Goal: Information Seeking & Learning: Learn about a topic

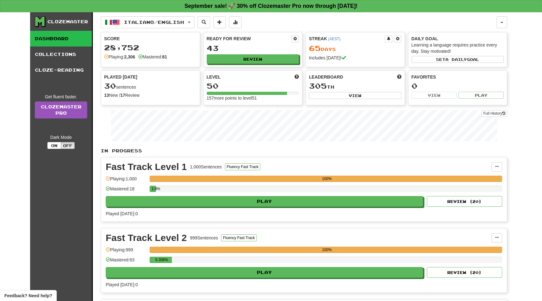
scroll to position [222, 0]
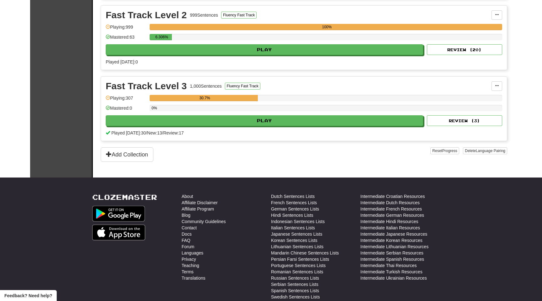
click at [279, 118] on button "Play" at bounding box center [265, 120] width 318 height 11
select select "**"
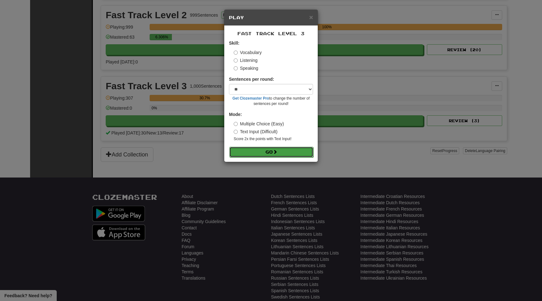
click at [263, 149] on button "Go" at bounding box center [271, 152] width 84 height 11
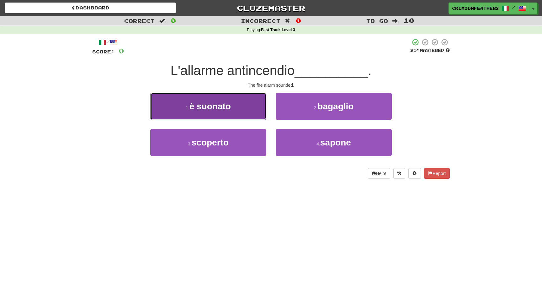
click at [257, 111] on button "1 . è suonato" at bounding box center [208, 106] width 116 height 27
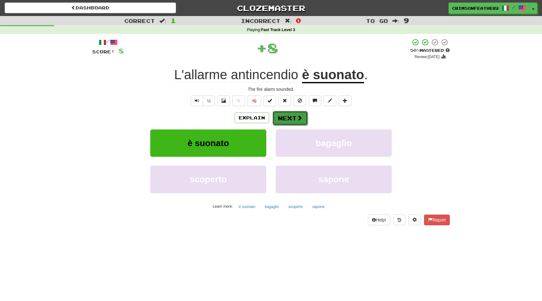
click at [277, 118] on button "Next" at bounding box center [290, 118] width 35 height 14
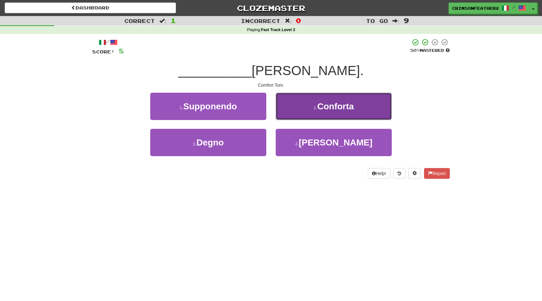
click at [284, 117] on button "2 . Conforta" at bounding box center [334, 106] width 116 height 27
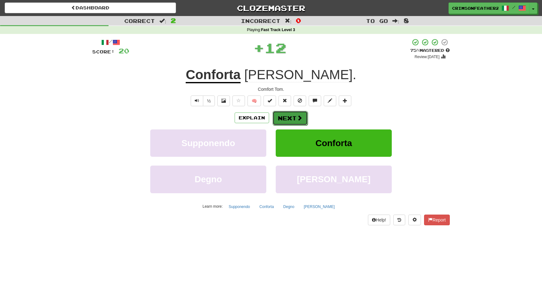
click at [275, 117] on button "Next" at bounding box center [290, 118] width 35 height 14
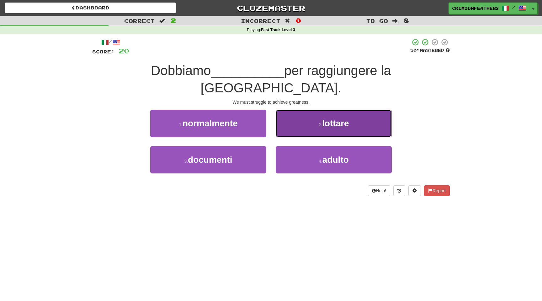
click at [303, 112] on button "2 . lottare" at bounding box center [334, 122] width 116 height 27
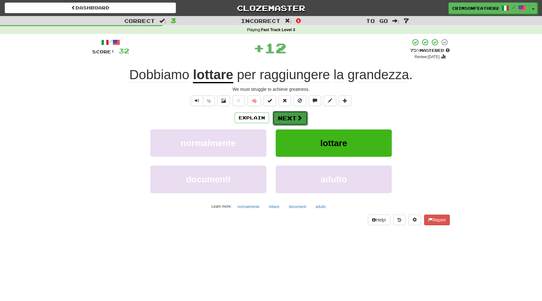
click at [286, 118] on button "Next" at bounding box center [290, 118] width 35 height 14
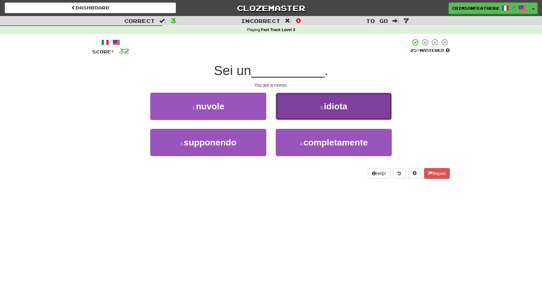
click at [324, 111] on button "2 . idiota" at bounding box center [334, 106] width 116 height 27
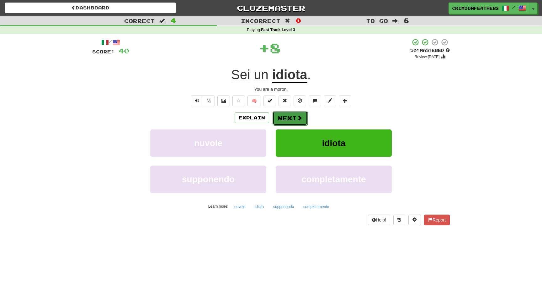
click at [295, 116] on button "Next" at bounding box center [290, 118] width 35 height 14
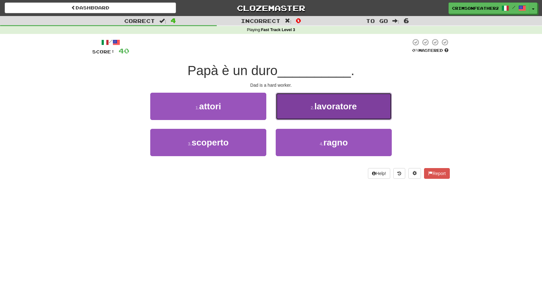
click at [295, 116] on button "2 . lavoratore" at bounding box center [334, 106] width 116 height 27
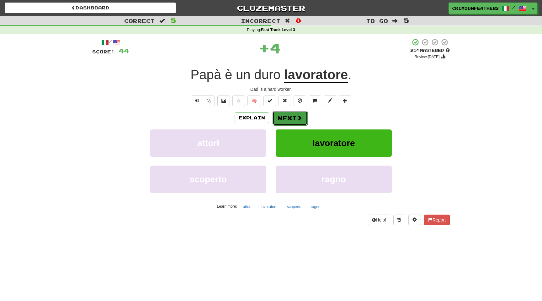
click at [290, 120] on button "Next" at bounding box center [290, 118] width 35 height 14
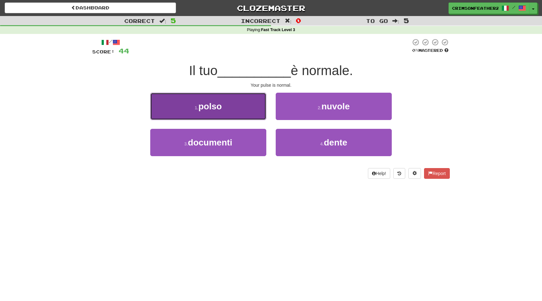
click at [240, 110] on button "1 . polso" at bounding box center [208, 106] width 116 height 27
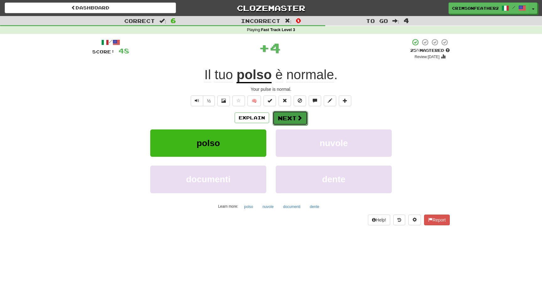
click at [278, 113] on button "Next" at bounding box center [290, 118] width 35 height 14
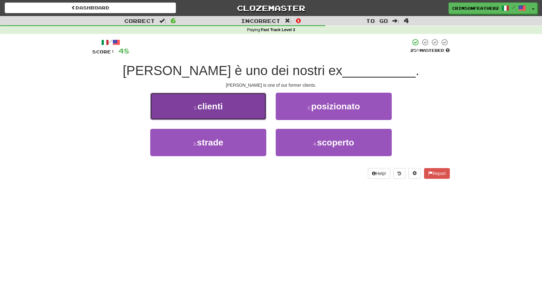
click at [238, 110] on button "1 . clienti" at bounding box center [208, 106] width 116 height 27
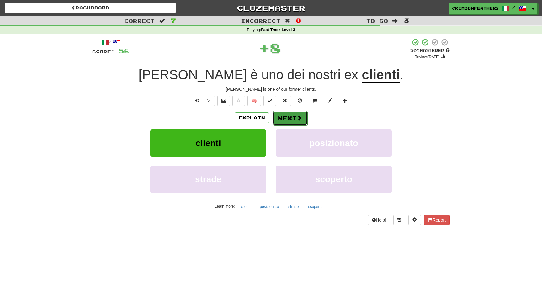
click at [284, 115] on button "Next" at bounding box center [290, 118] width 35 height 14
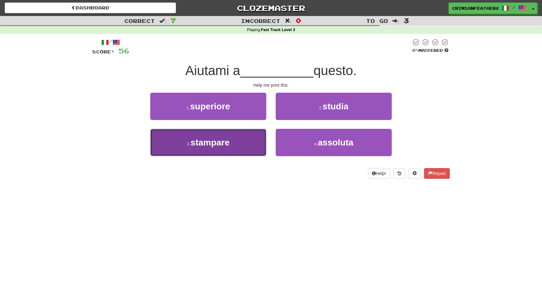
click at [260, 134] on button "3 . stampare" at bounding box center [208, 142] width 116 height 27
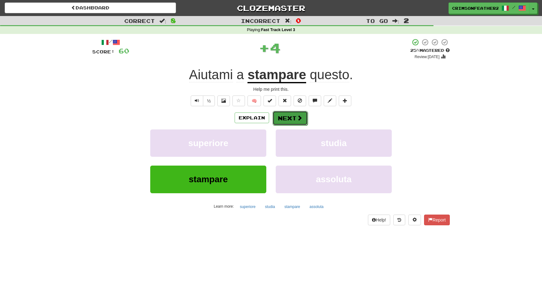
click at [284, 117] on button "Next" at bounding box center [290, 118] width 35 height 14
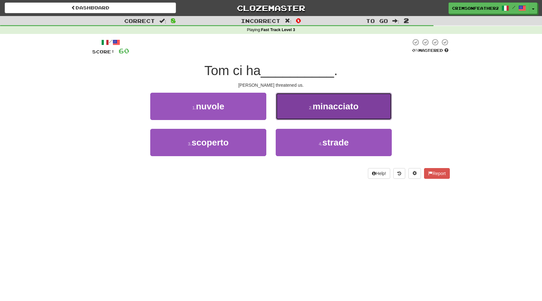
click at [296, 110] on button "2 . minacciato" at bounding box center [334, 106] width 116 height 27
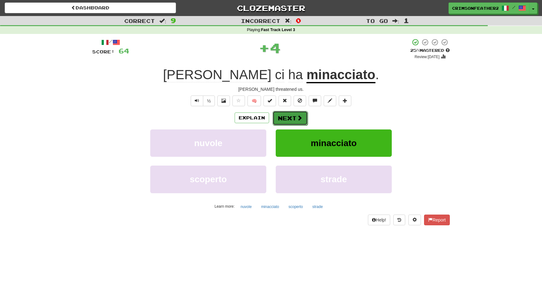
click at [283, 117] on button "Next" at bounding box center [290, 118] width 35 height 14
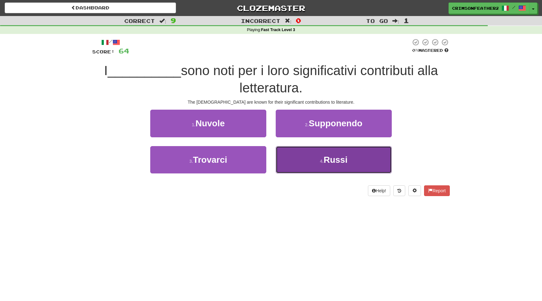
click at [296, 151] on button "4 . Russi" at bounding box center [334, 159] width 116 height 27
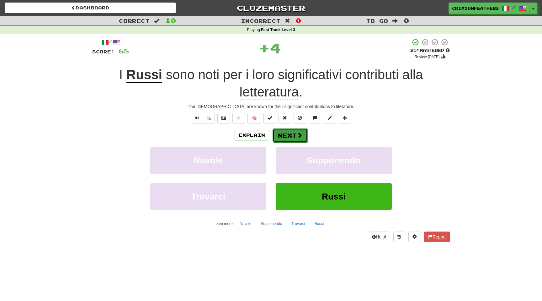
click at [288, 131] on button "Next" at bounding box center [290, 135] width 35 height 14
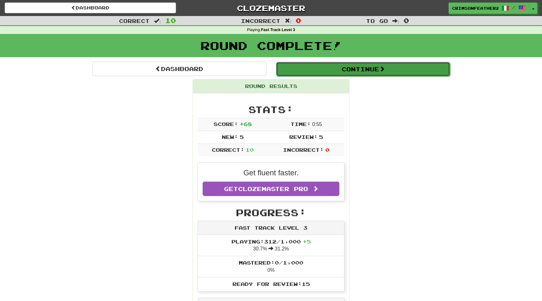
click at [305, 67] on button "Continue" at bounding box center [363, 69] width 174 height 14
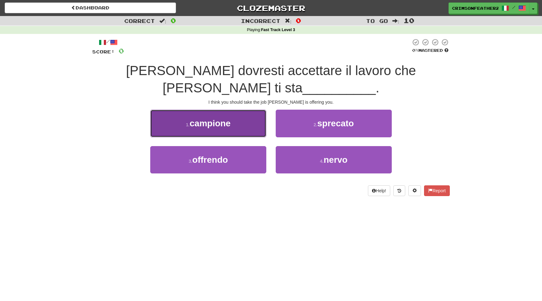
click at [244, 125] on button "1 . campione" at bounding box center [208, 122] width 116 height 27
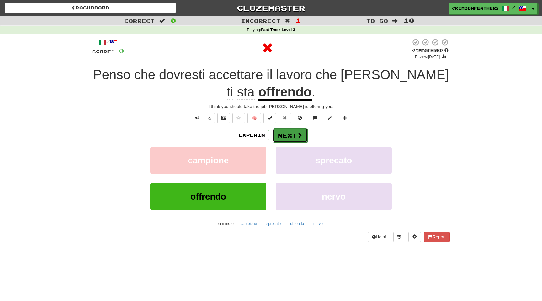
click at [280, 132] on button "Next" at bounding box center [290, 135] width 35 height 14
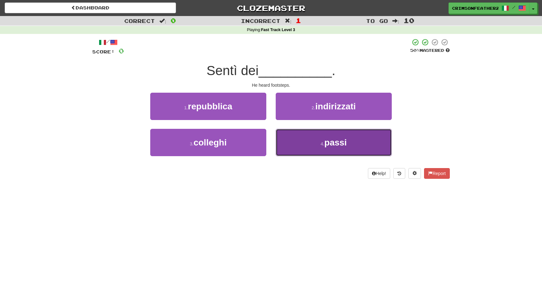
click at [302, 150] on button "4 . passi" at bounding box center [334, 142] width 116 height 27
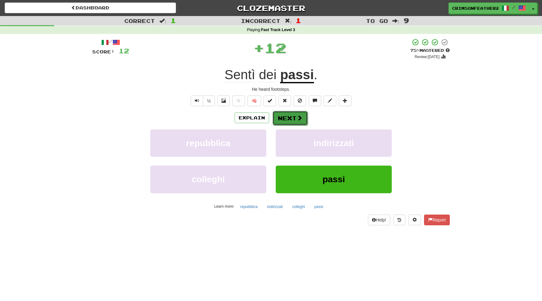
click at [283, 118] on button "Next" at bounding box center [290, 118] width 35 height 14
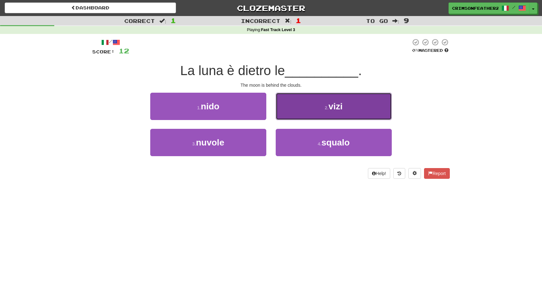
click at [301, 111] on button "2 . vizi" at bounding box center [334, 106] width 116 height 27
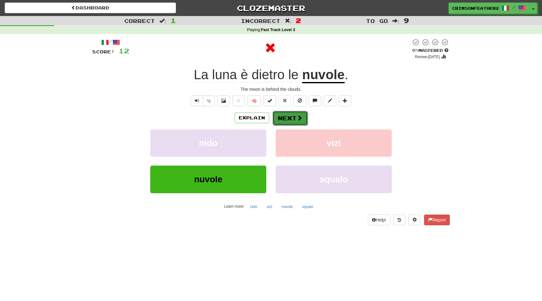
click at [288, 115] on button "Next" at bounding box center [290, 118] width 35 height 14
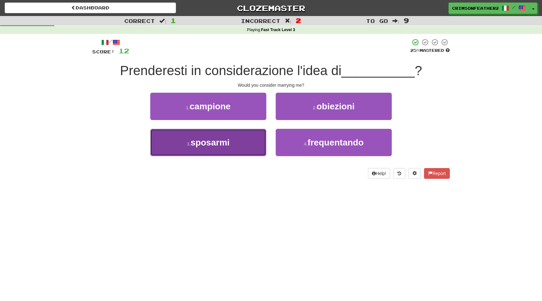
click at [253, 137] on button "3 . sposarmi" at bounding box center [208, 142] width 116 height 27
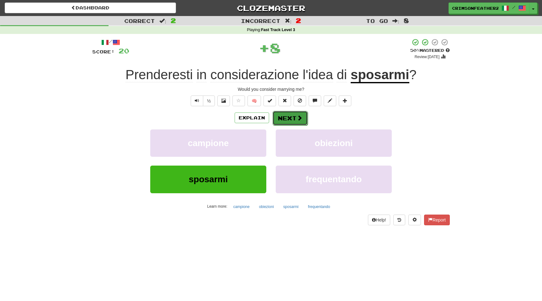
click at [284, 119] on button "Next" at bounding box center [290, 118] width 35 height 14
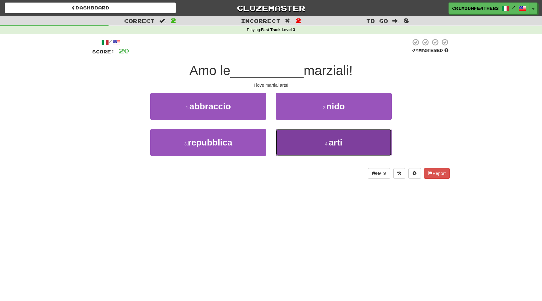
click at [280, 137] on button "4 . arti" at bounding box center [334, 142] width 116 height 27
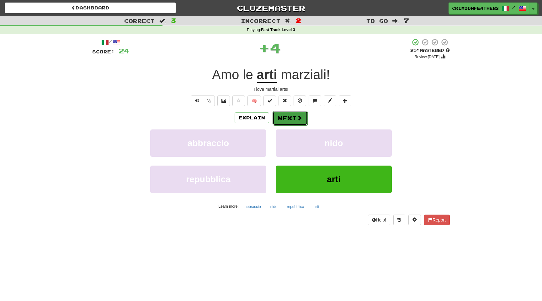
click at [273, 112] on button "Next" at bounding box center [290, 118] width 35 height 14
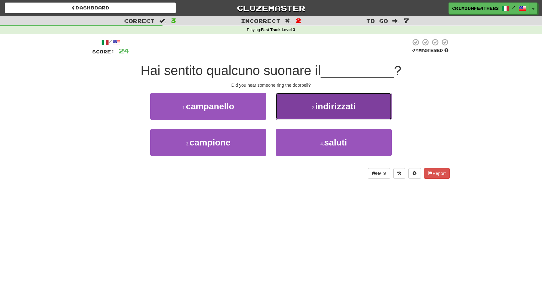
click at [301, 108] on button "2 . indirizzati" at bounding box center [334, 106] width 116 height 27
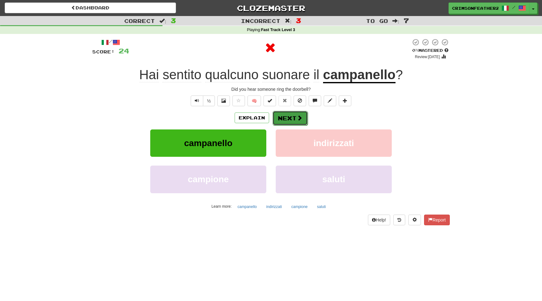
click at [289, 114] on button "Next" at bounding box center [290, 118] width 35 height 14
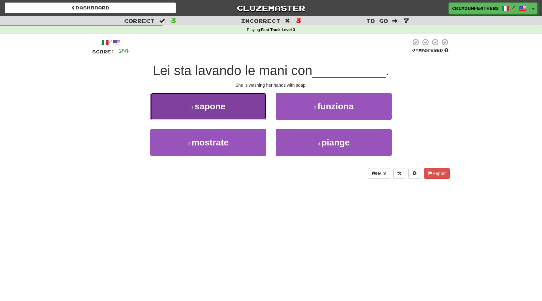
click at [248, 109] on button "1 . sapone" at bounding box center [208, 106] width 116 height 27
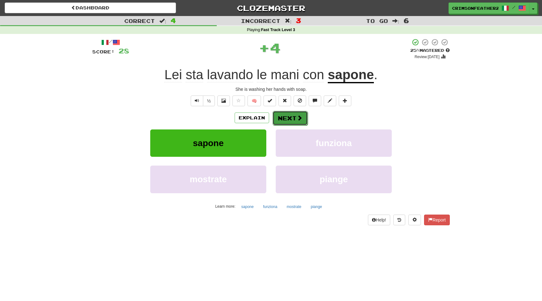
click at [306, 119] on button "Next" at bounding box center [290, 118] width 35 height 14
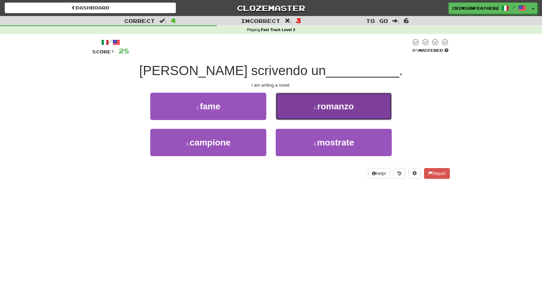
click at [322, 102] on span "romanzo" at bounding box center [336, 106] width 37 height 10
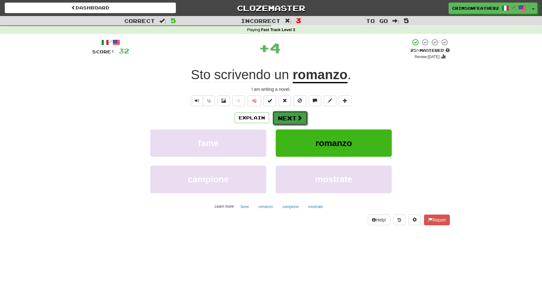
click at [297, 116] on span at bounding box center [300, 118] width 6 height 6
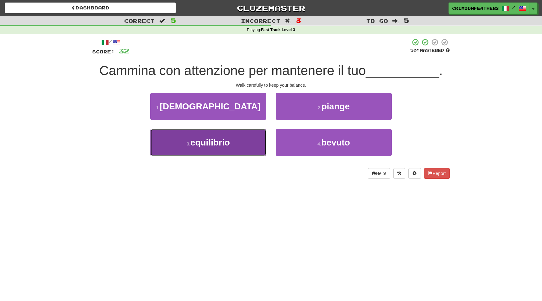
click at [243, 140] on button "3 . equilibrio" at bounding box center [208, 142] width 116 height 27
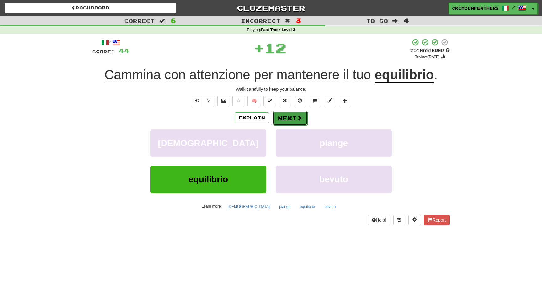
click at [279, 117] on button "Next" at bounding box center [290, 118] width 35 height 14
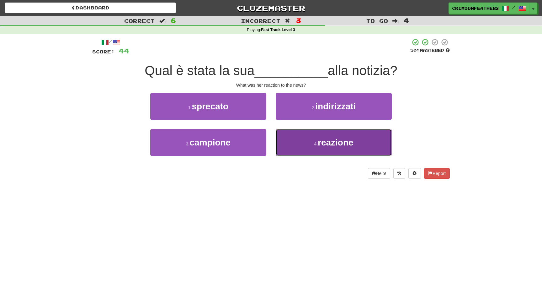
click at [332, 147] on span "reazione" at bounding box center [336, 142] width 36 height 10
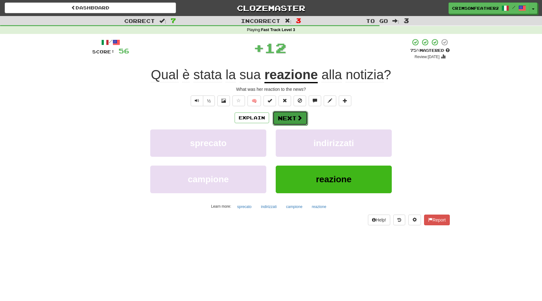
click at [287, 118] on button "Next" at bounding box center [290, 118] width 35 height 14
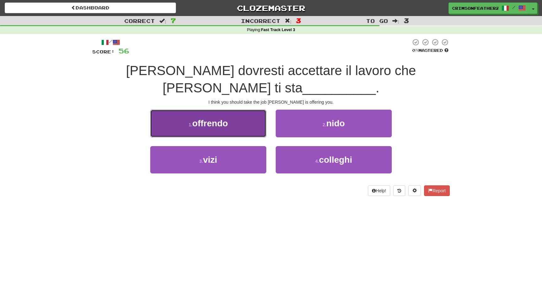
click at [252, 112] on button "1 . offrendo" at bounding box center [208, 122] width 116 height 27
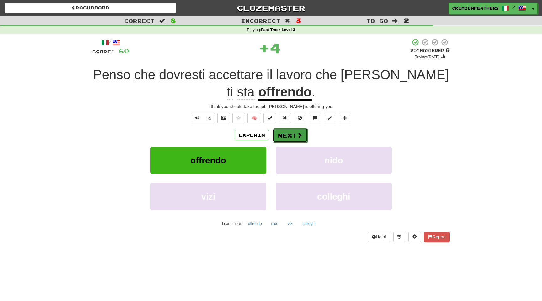
click at [283, 132] on button "Next" at bounding box center [290, 135] width 35 height 14
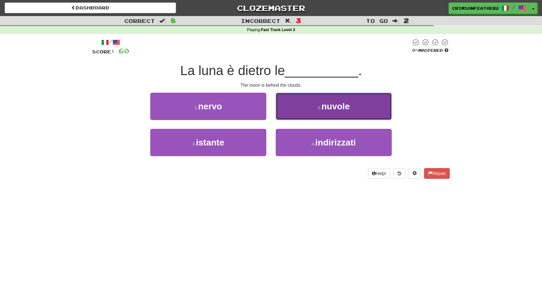
click at [300, 114] on button "2 . nuvole" at bounding box center [334, 106] width 116 height 27
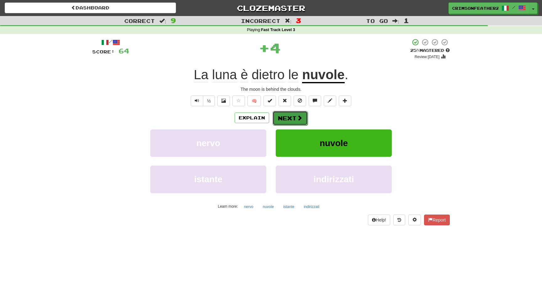
click at [291, 120] on button "Next" at bounding box center [290, 118] width 35 height 14
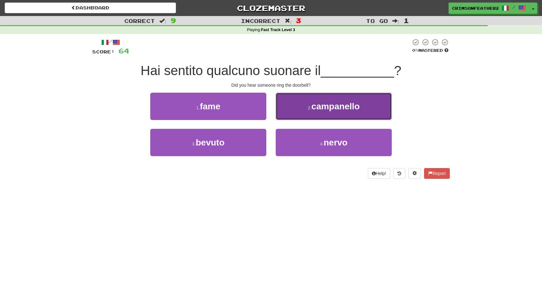
click at [306, 105] on button "2 . campanello" at bounding box center [334, 106] width 116 height 27
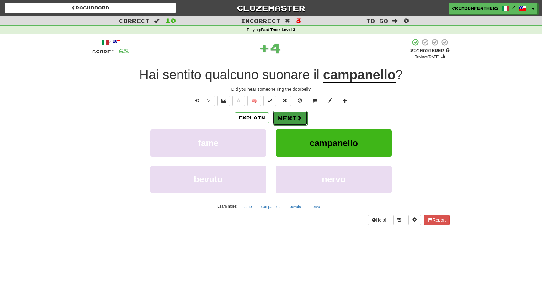
click at [293, 115] on button "Next" at bounding box center [290, 118] width 35 height 14
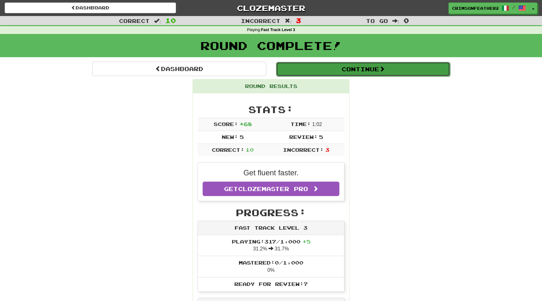
click at [313, 67] on button "Continue" at bounding box center [363, 69] width 174 height 14
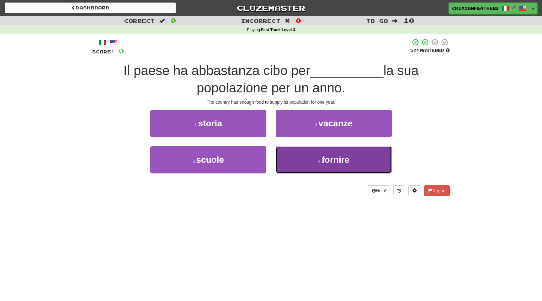
click at [299, 157] on button "4 . fornire" at bounding box center [334, 159] width 116 height 27
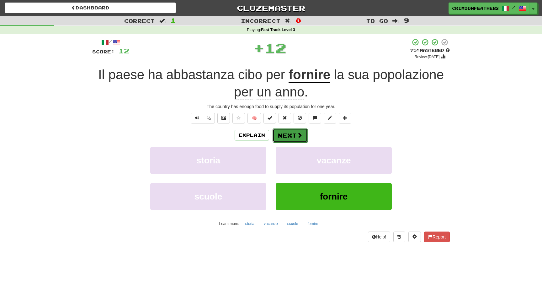
click at [294, 133] on button "Next" at bounding box center [290, 135] width 35 height 14
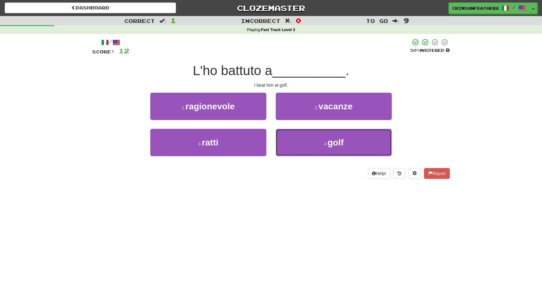
click at [294, 133] on button "4 . golf" at bounding box center [334, 142] width 116 height 27
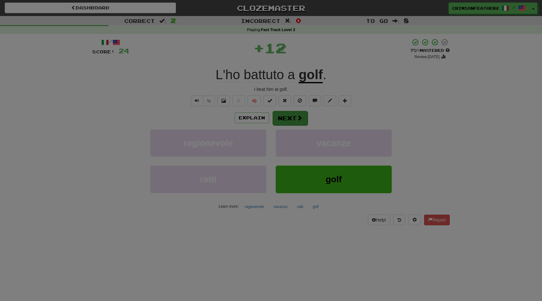
click at [288, 125] on body "Dashboard Clozemaster CrimsonFeather2906 / Toggle Dropdown Dashboard Leaderboar…" at bounding box center [271, 261] width 542 height 523
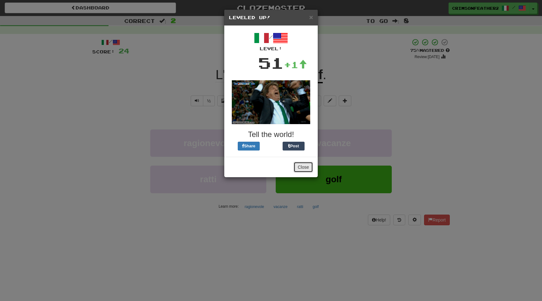
click at [303, 166] on button "Close" at bounding box center [303, 167] width 19 height 11
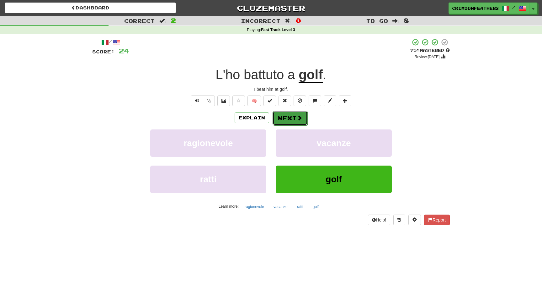
click at [290, 122] on button "Next" at bounding box center [290, 118] width 35 height 14
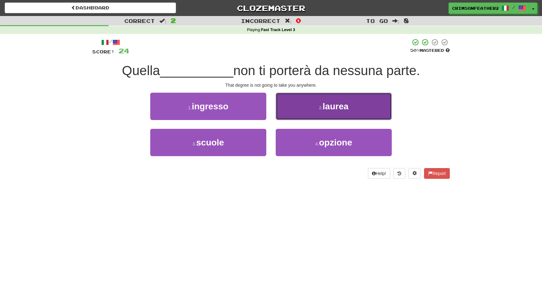
click at [301, 111] on button "2 . laurea" at bounding box center [334, 106] width 116 height 27
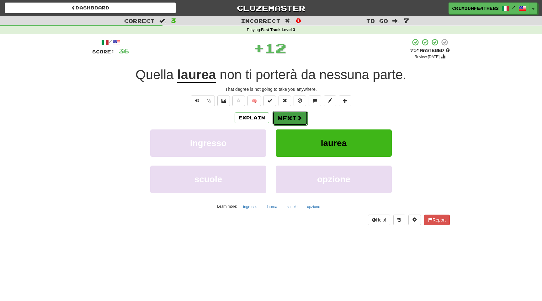
click at [286, 119] on button "Next" at bounding box center [290, 118] width 35 height 14
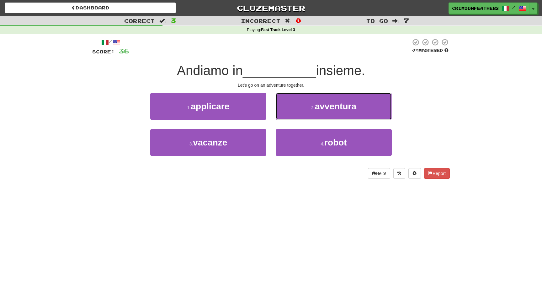
click at [286, 119] on button "2 . avventura" at bounding box center [334, 106] width 116 height 27
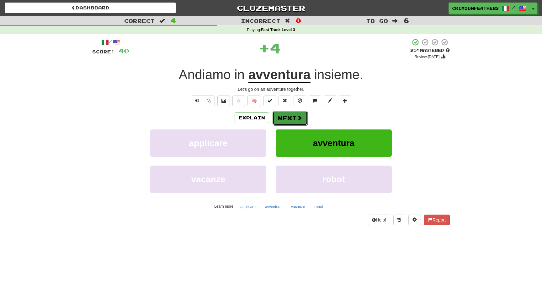
click at [284, 120] on button "Next" at bounding box center [290, 118] width 35 height 14
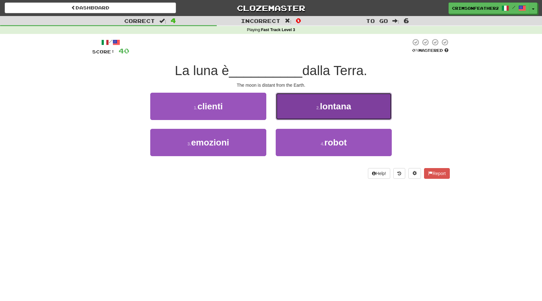
click at [289, 115] on button "2 . lontana" at bounding box center [334, 106] width 116 height 27
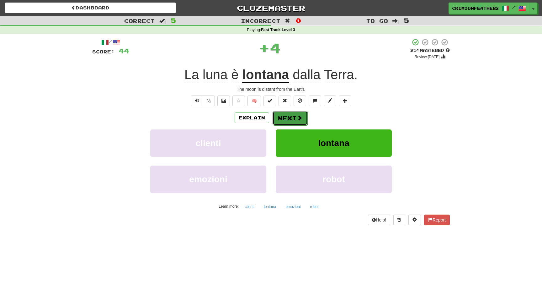
click at [286, 118] on button "Next" at bounding box center [290, 118] width 35 height 14
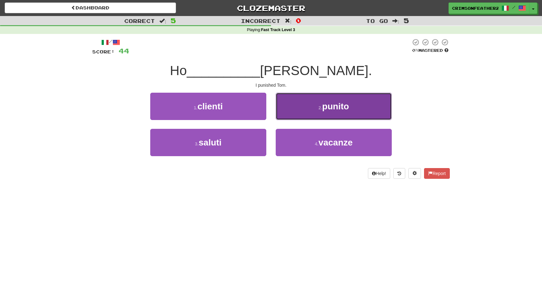
click at [293, 116] on button "2 . punito" at bounding box center [334, 106] width 116 height 27
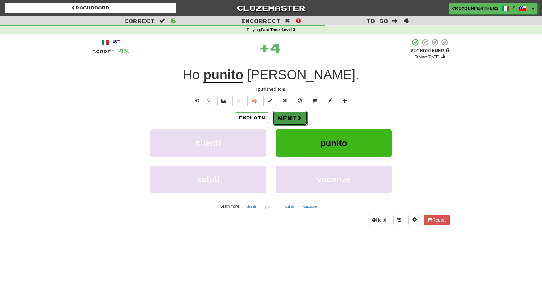
click at [290, 119] on button "Next" at bounding box center [290, 118] width 35 height 14
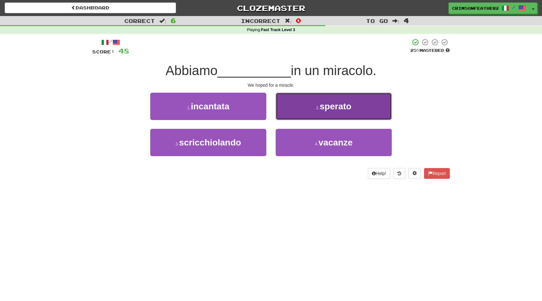
click at [294, 116] on button "2 . sperato" at bounding box center [334, 106] width 116 height 27
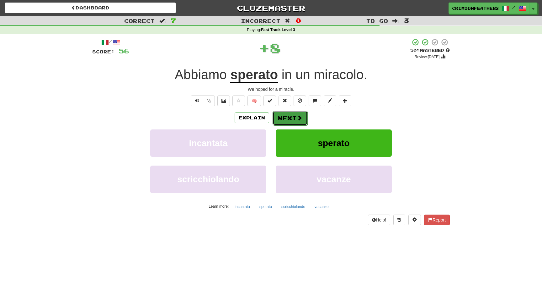
click at [287, 118] on button "Next" at bounding box center [290, 118] width 35 height 14
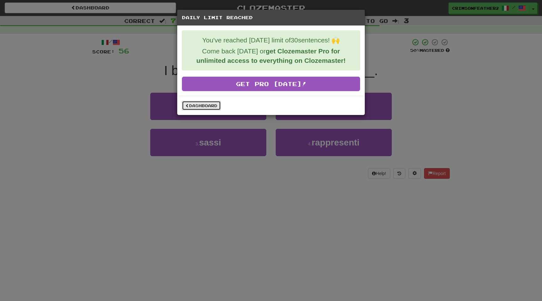
click at [207, 107] on link "Dashboard" at bounding box center [201, 105] width 39 height 9
